Goal: Book appointment/travel/reservation

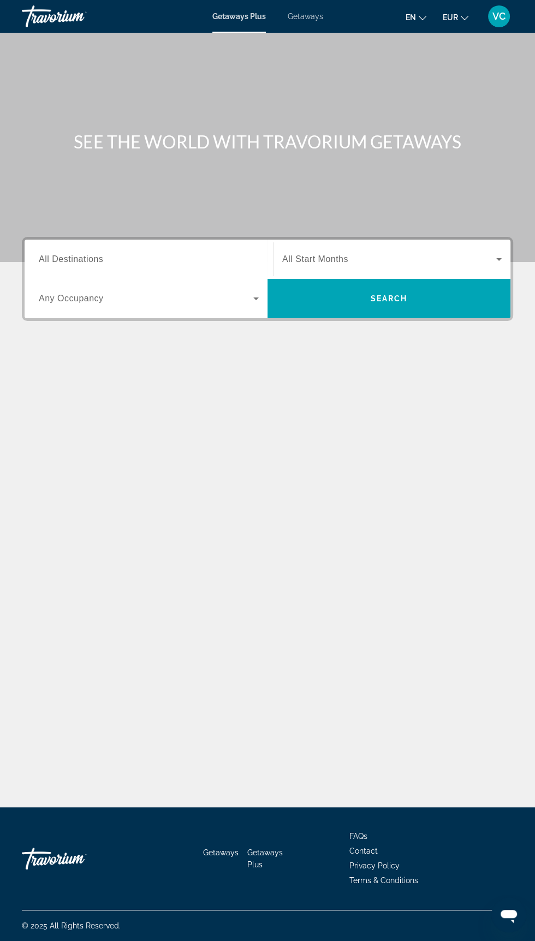
click at [250, 255] on input "Destination All Destinations" at bounding box center [149, 259] width 220 height 13
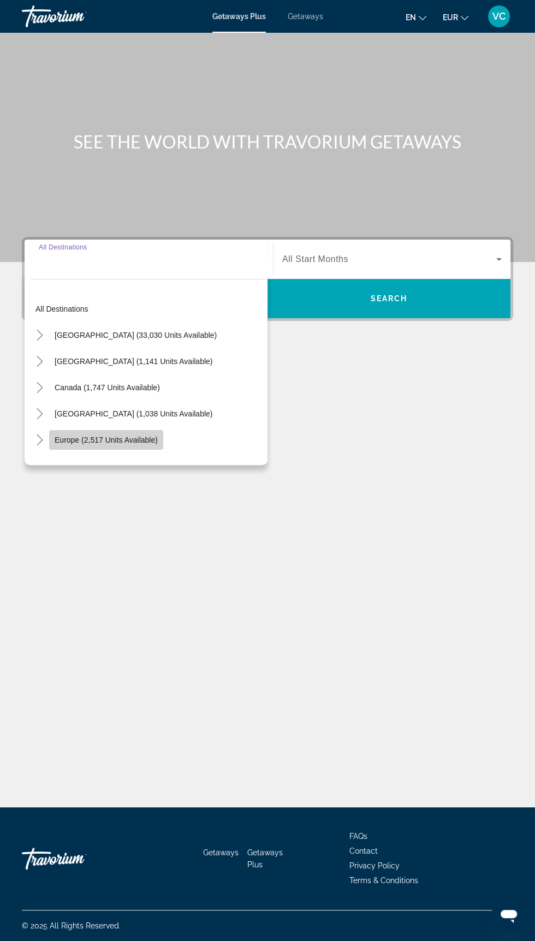
click at [148, 436] on span "Europe (2,517 units available)" at bounding box center [106, 440] width 103 height 9
type input "**********"
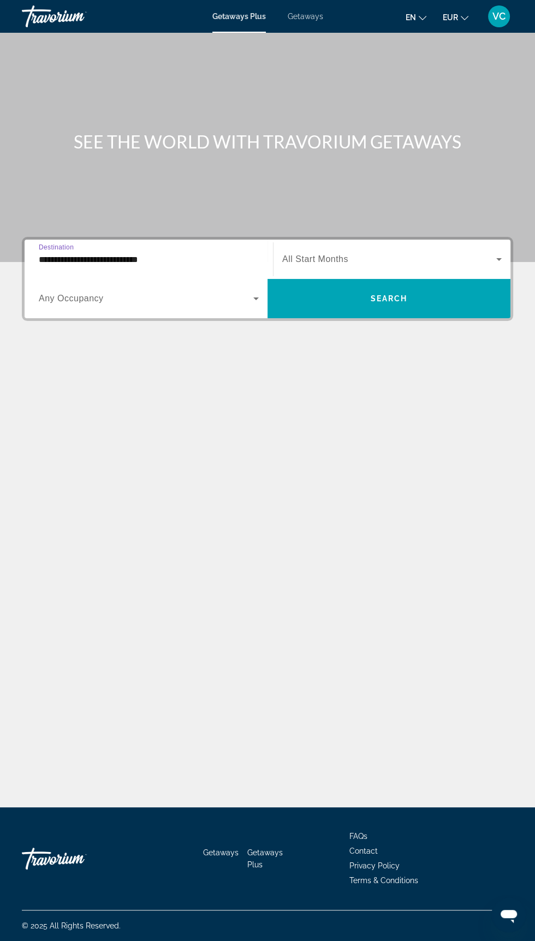
click at [256, 297] on icon "Search widget" at bounding box center [255, 298] width 5 height 3
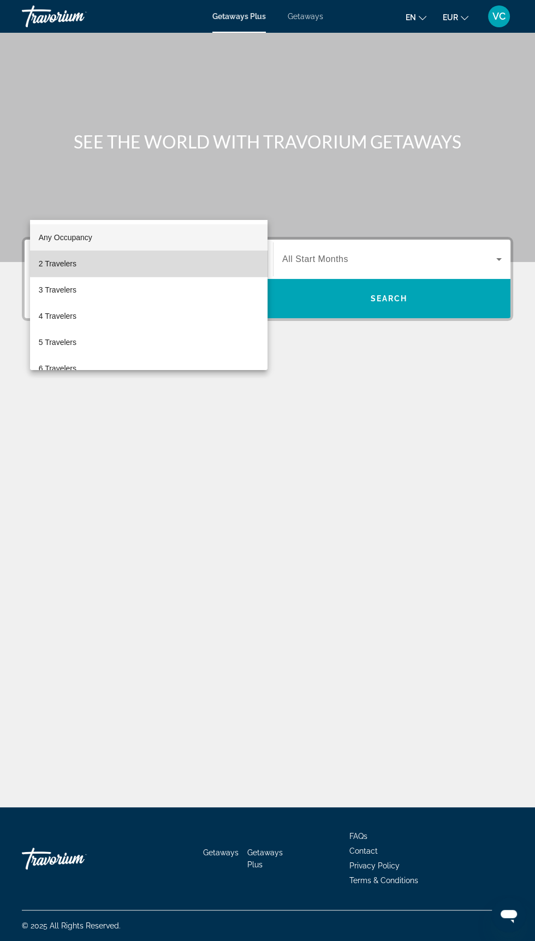
click at [180, 259] on mat-option "2 Travelers" at bounding box center [148, 264] width 237 height 26
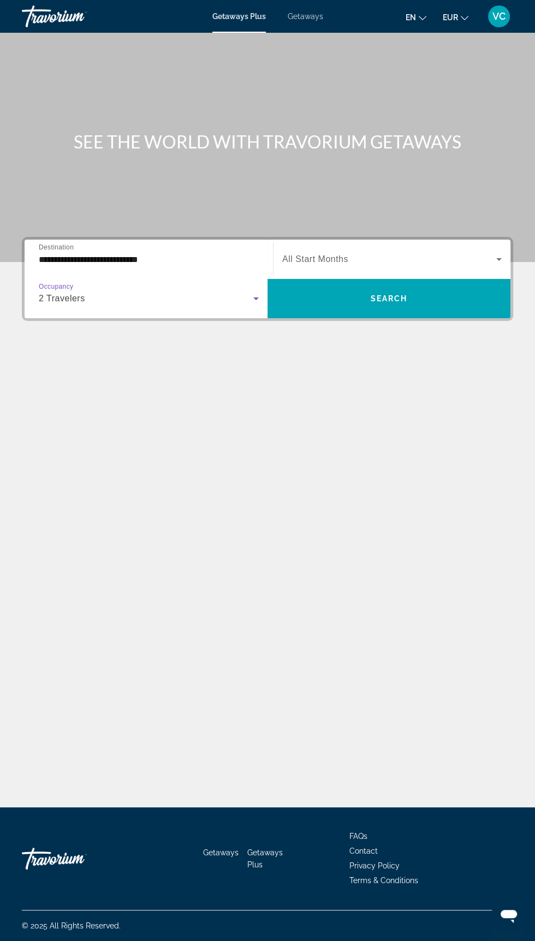
click at [403, 253] on span "Search widget" at bounding box center [389, 259] width 214 height 13
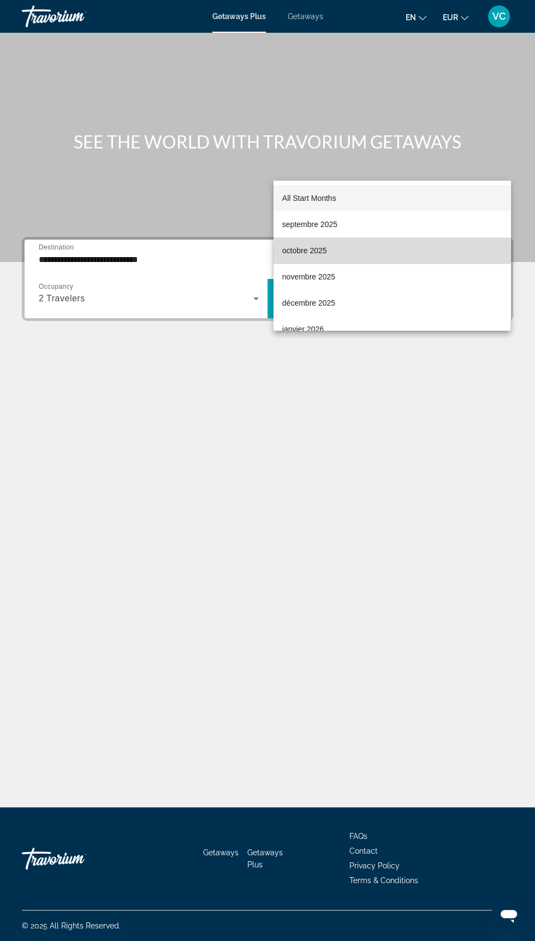
click at [336, 253] on mat-option "octobre 2025" at bounding box center [391, 250] width 237 height 26
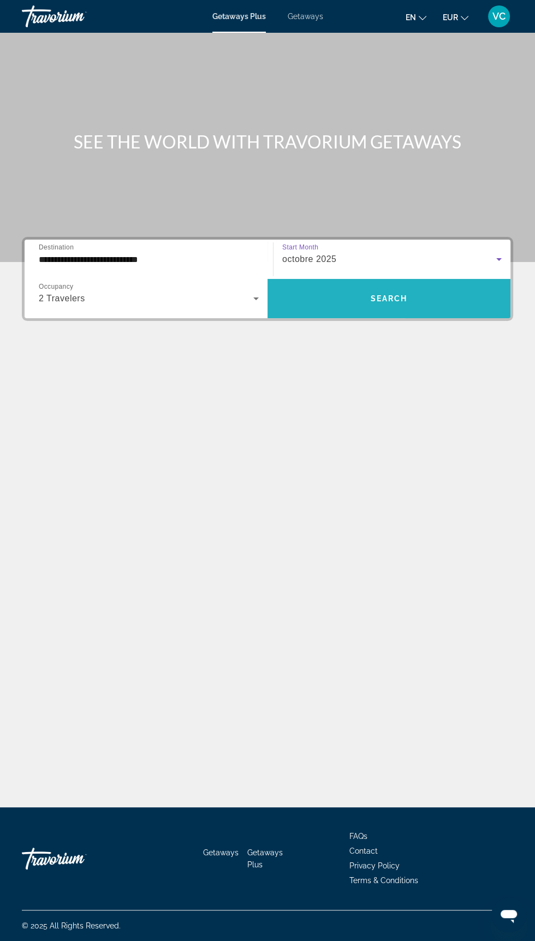
click at [421, 285] on span "Search widget" at bounding box center [388, 298] width 243 height 26
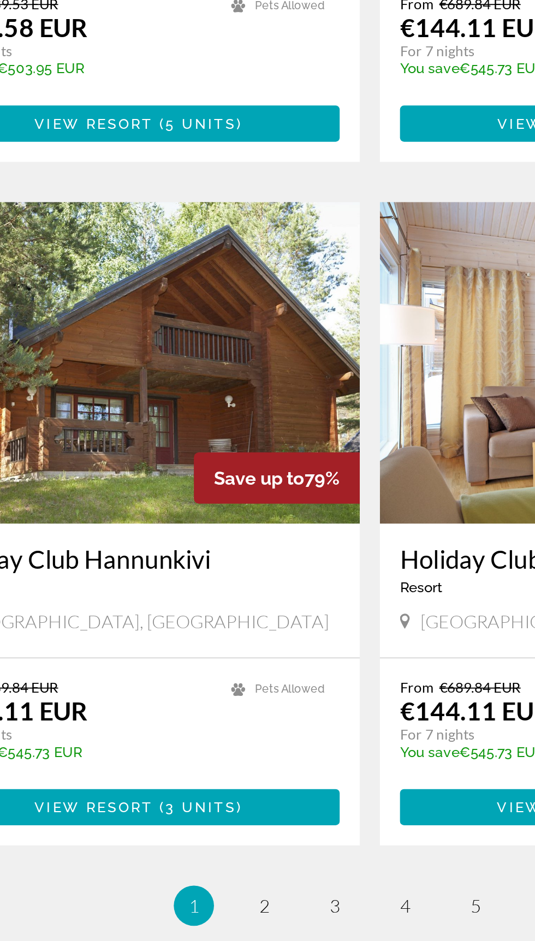
scroll to position [1751, 0]
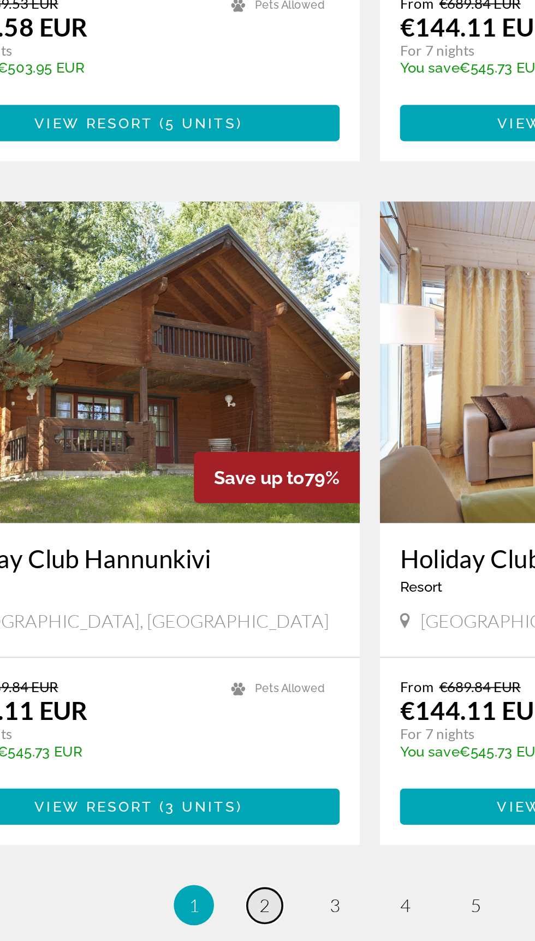
click at [210, 887] on span "2" at bounding box center [209, 893] width 5 height 12
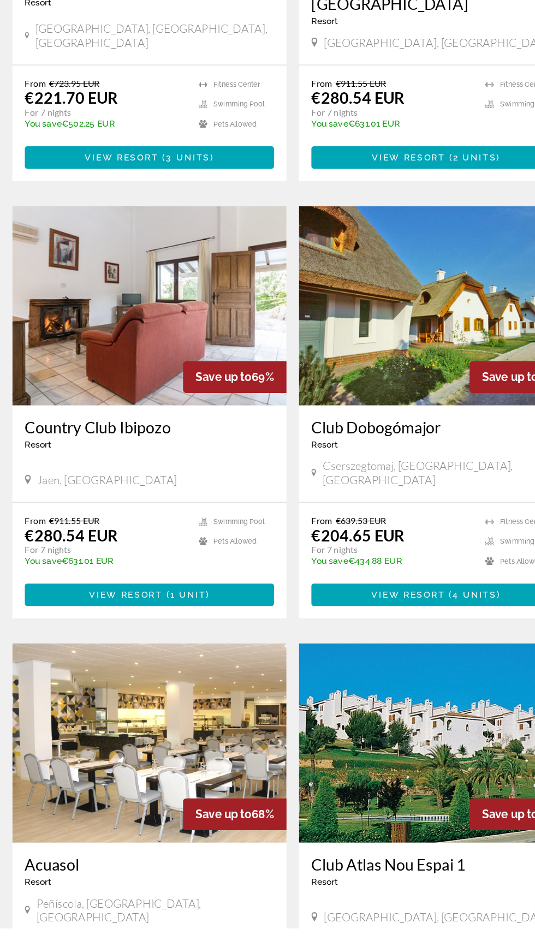
scroll to position [1581, 0]
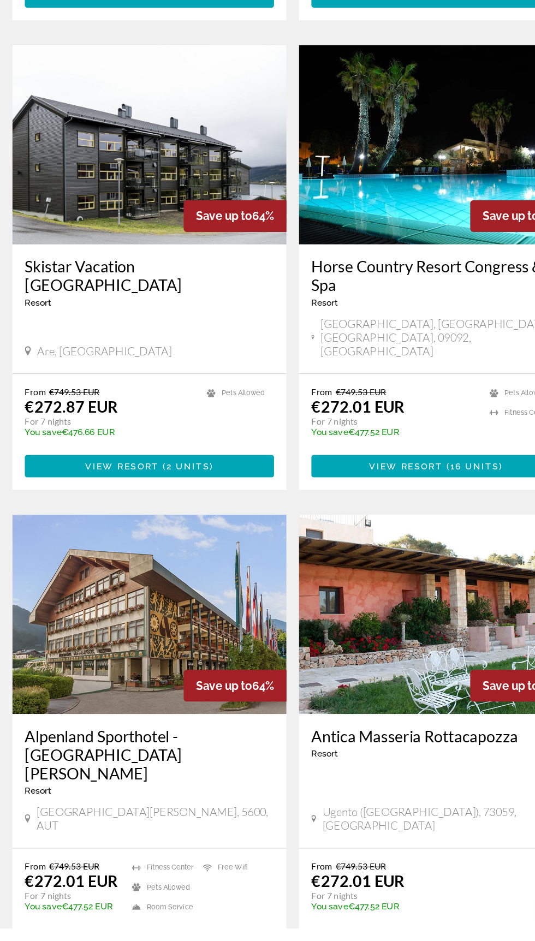
scroll to position [1767, 0]
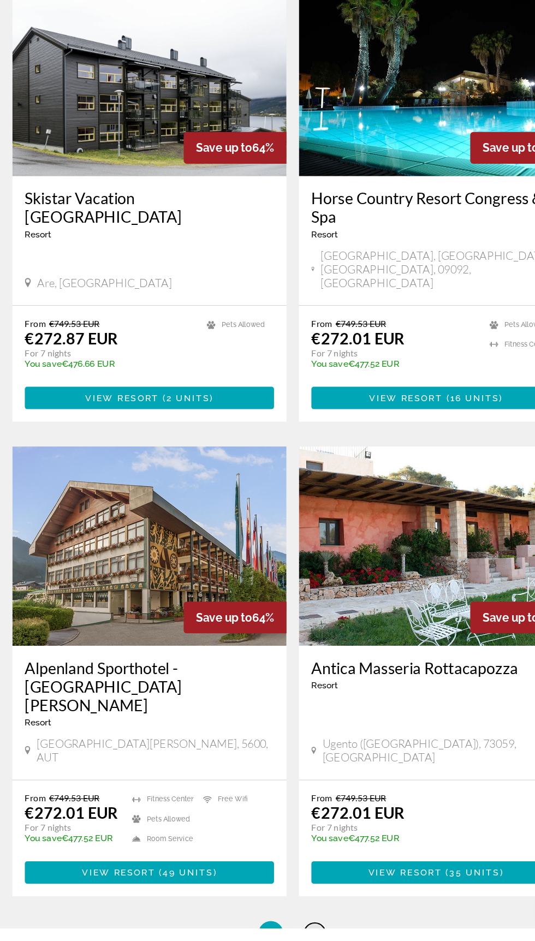
click at [287, 940] on span "4" at bounding box center [286, 946] width 5 height 12
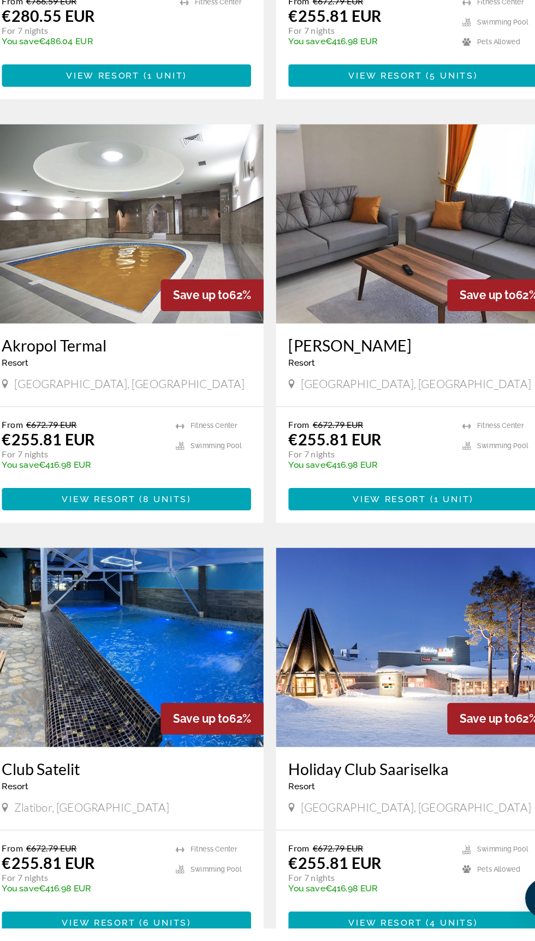
scroll to position [1704, 0]
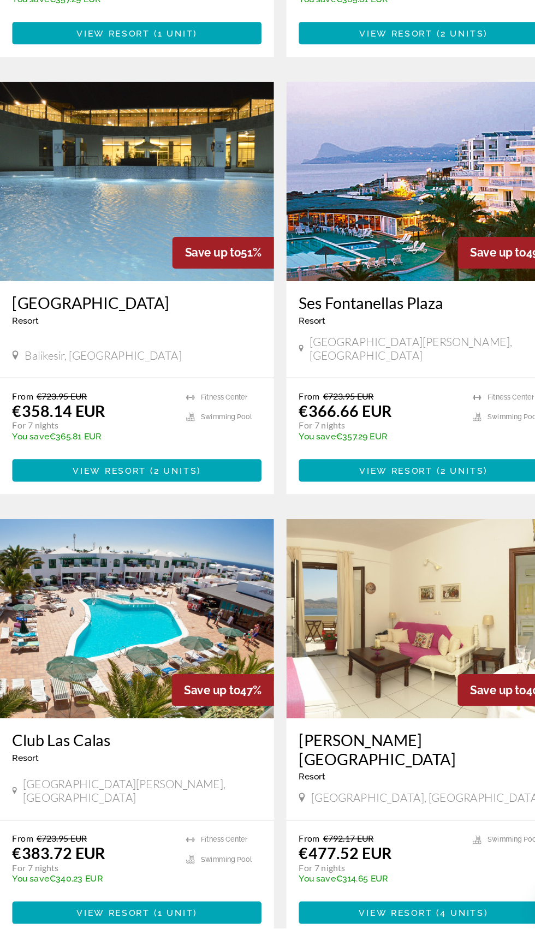
scroll to position [1703, 0]
